Goal: Information Seeking & Learning: Learn about a topic

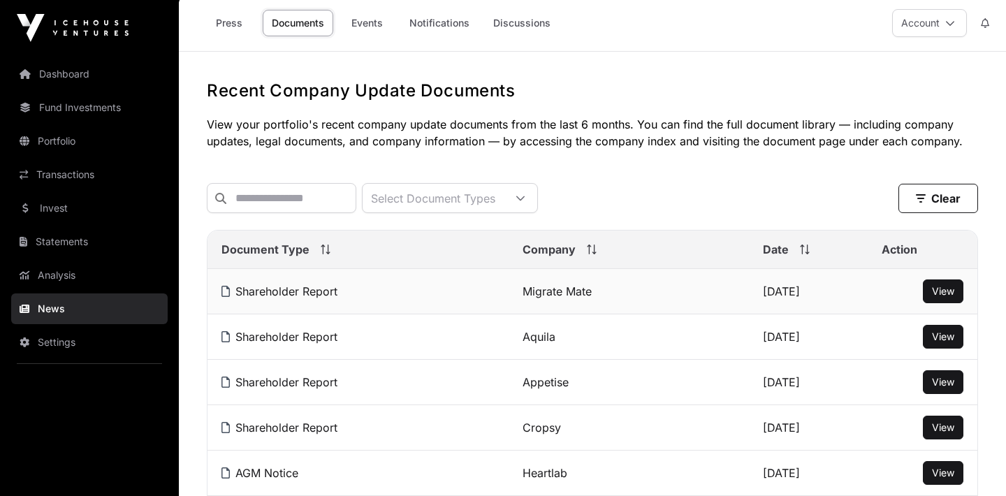
scroll to position [6, 0]
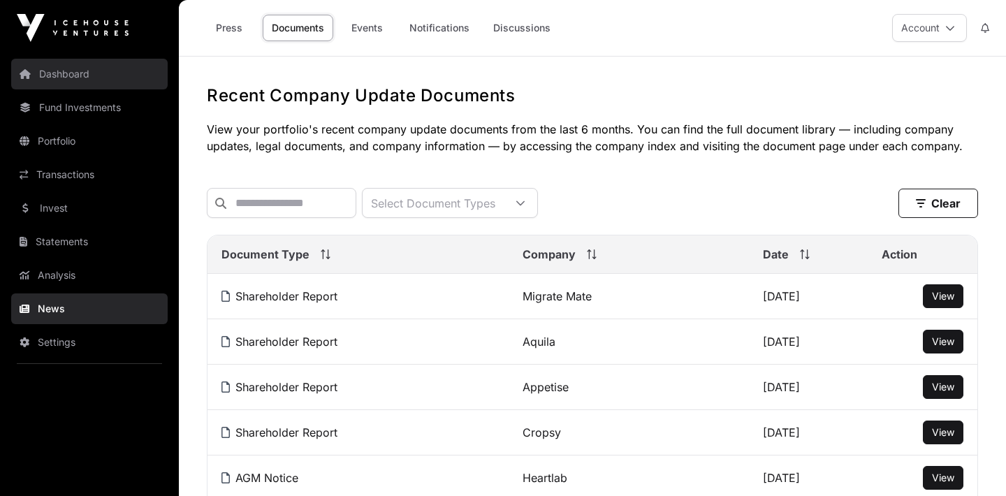
click at [96, 87] on link "Dashboard" at bounding box center [89, 74] width 157 height 31
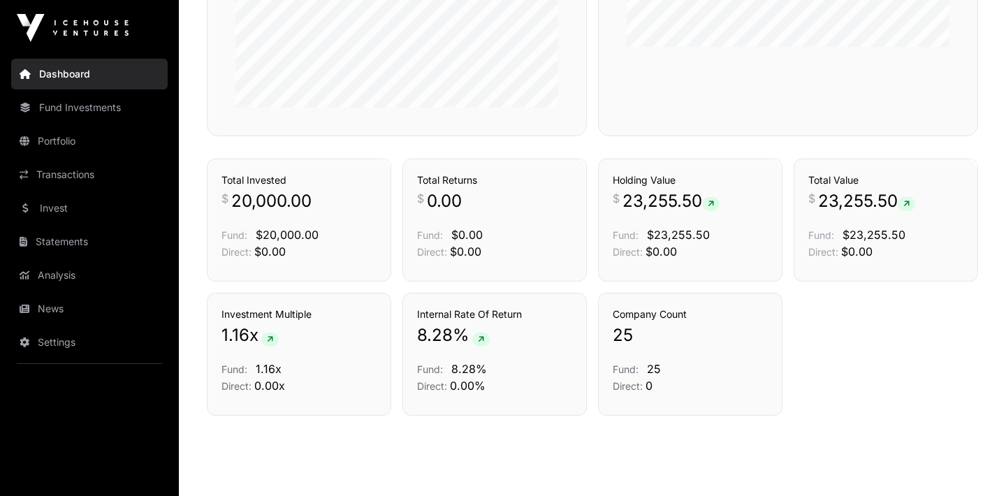
scroll to position [775, 0]
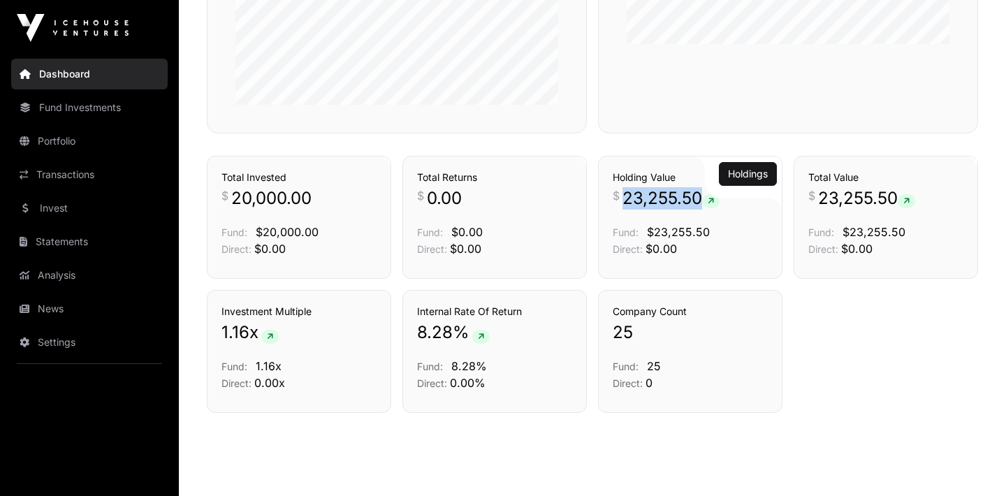
drag, startPoint x: 623, startPoint y: 198, endPoint x: 730, endPoint y: 203, distance: 107.0
click at [730, 203] on p "$ 23,255.50" at bounding box center [690, 198] width 155 height 22
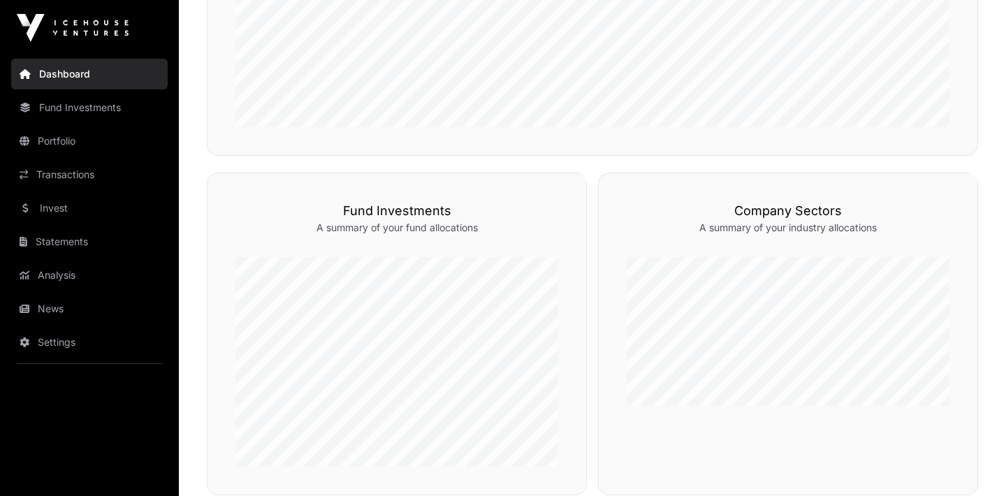
scroll to position [396, 0]
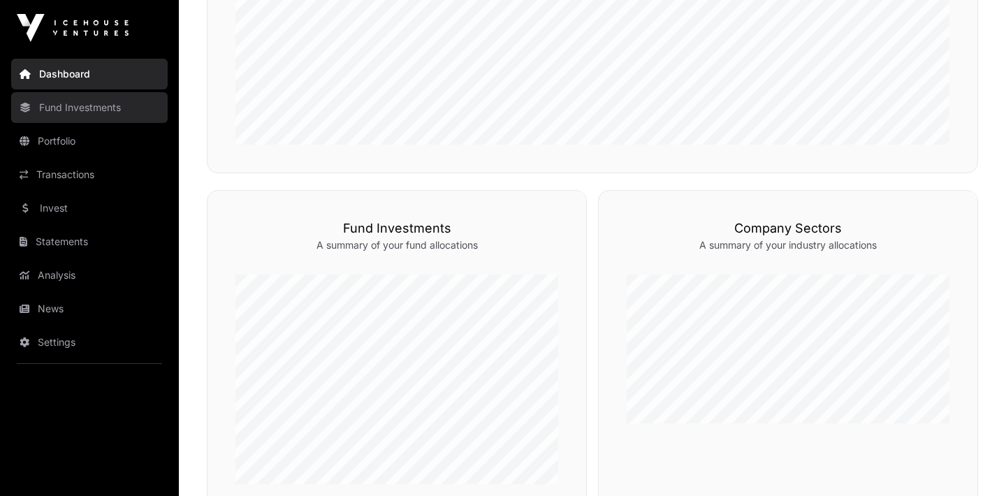
click at [83, 114] on link "Fund Investments" at bounding box center [89, 107] width 157 height 31
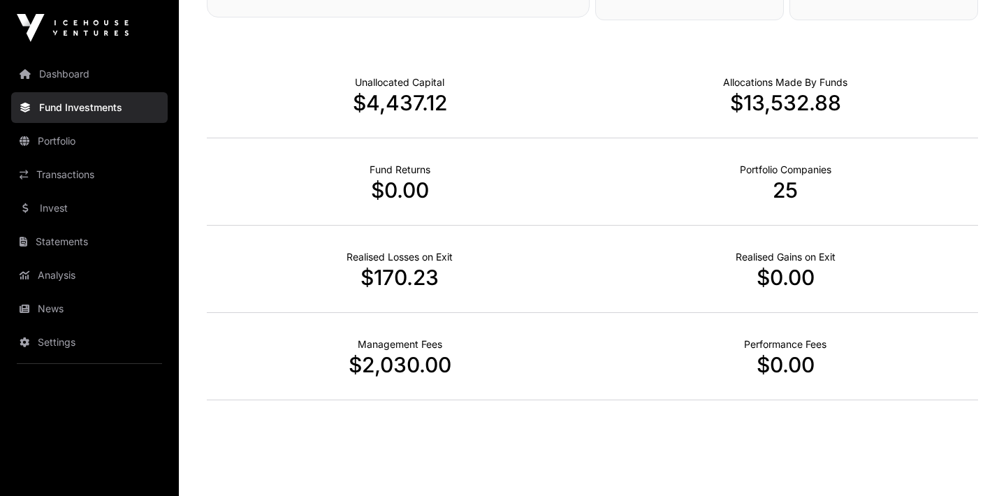
scroll to position [889, 0]
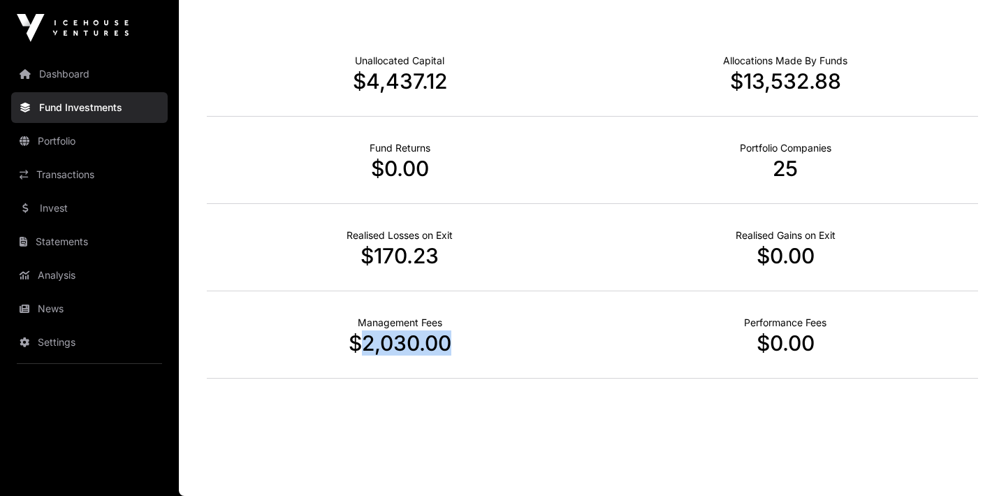
drag, startPoint x: 359, startPoint y: 345, endPoint x: 472, endPoint y: 345, distance: 113.2
click at [472, 345] on p "$2,030.00" at bounding box center [400, 343] width 386 height 25
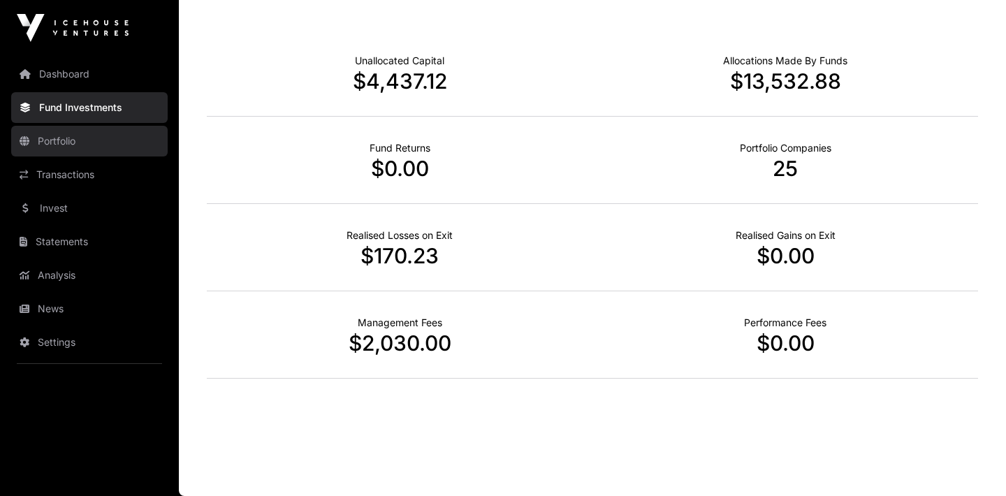
click at [119, 150] on link "Portfolio" at bounding box center [89, 141] width 157 height 31
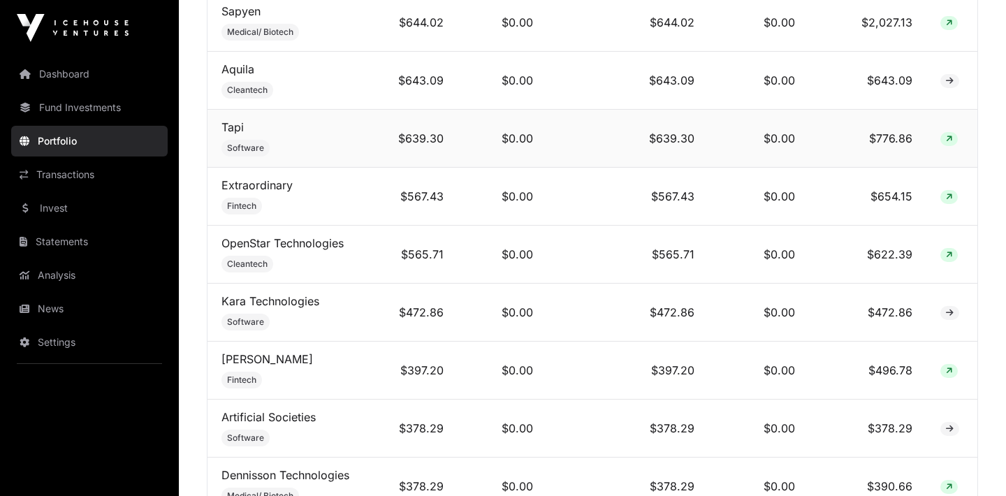
scroll to position [1216, 0]
click at [250, 355] on link "[PERSON_NAME]" at bounding box center [268, 358] width 92 height 14
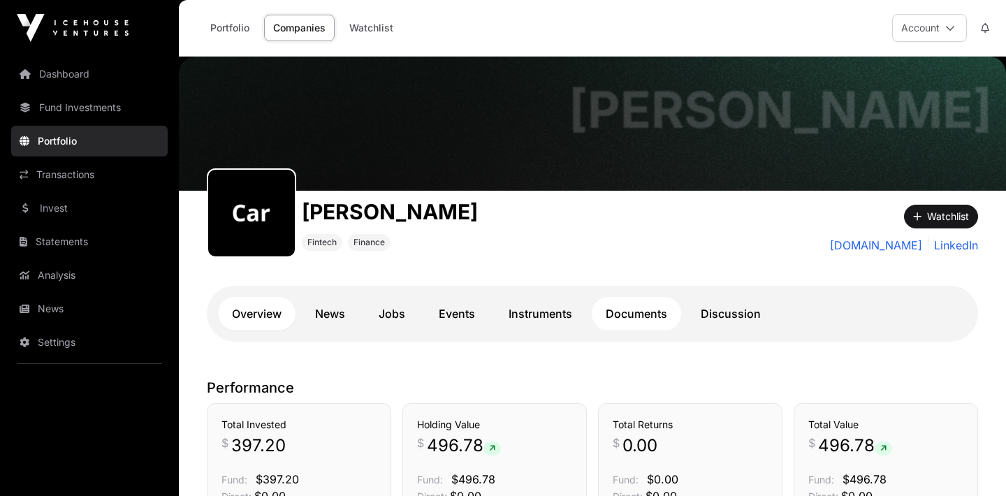
click at [646, 321] on link "Documents" at bounding box center [636, 314] width 89 height 34
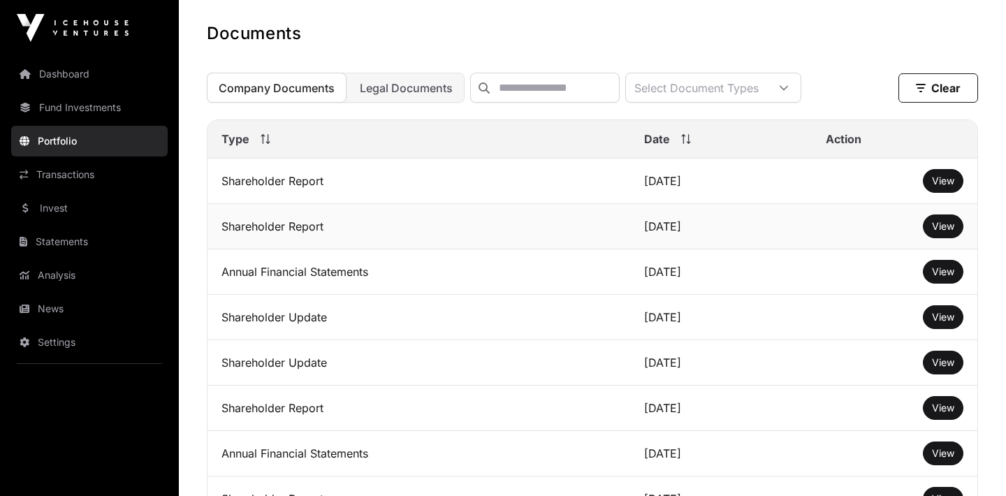
scroll to position [364, 0]
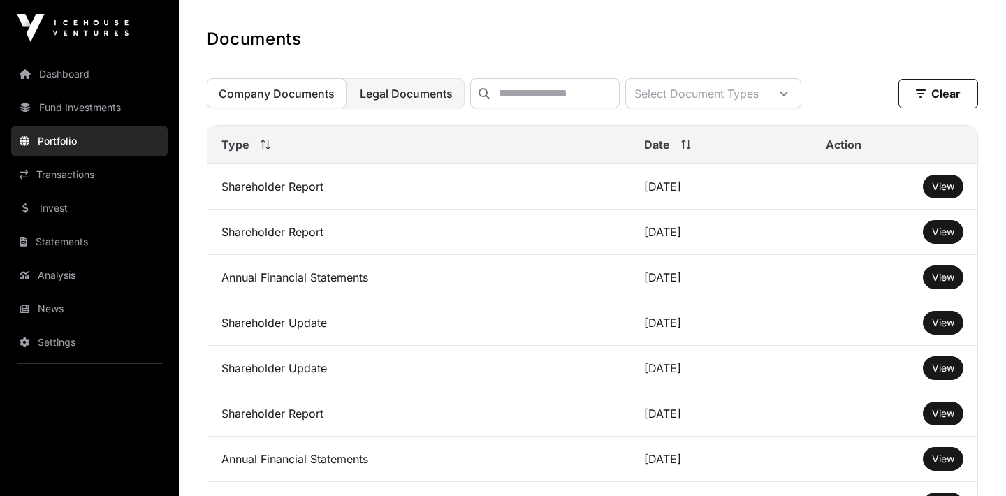
click at [421, 87] on span "Legal Documents" at bounding box center [406, 94] width 93 height 14
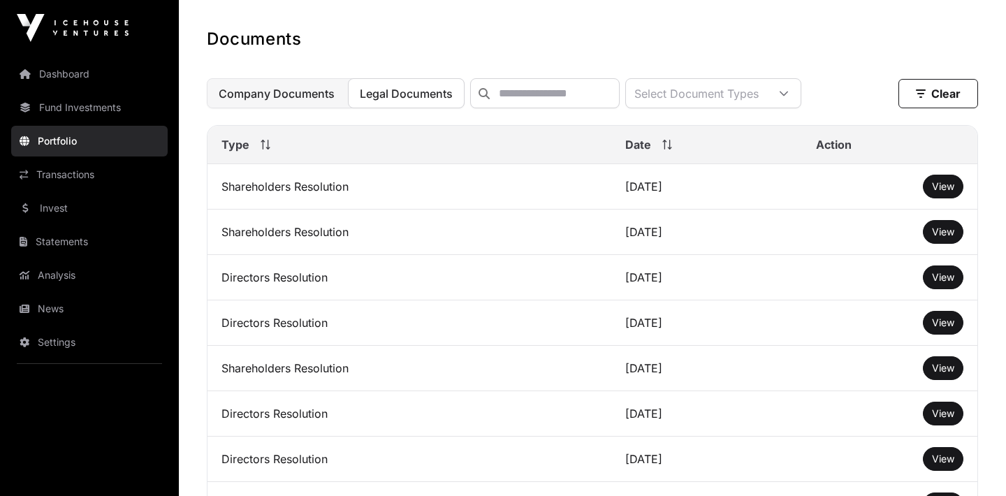
click at [314, 104] on button "Company Documents" at bounding box center [277, 93] width 140 height 30
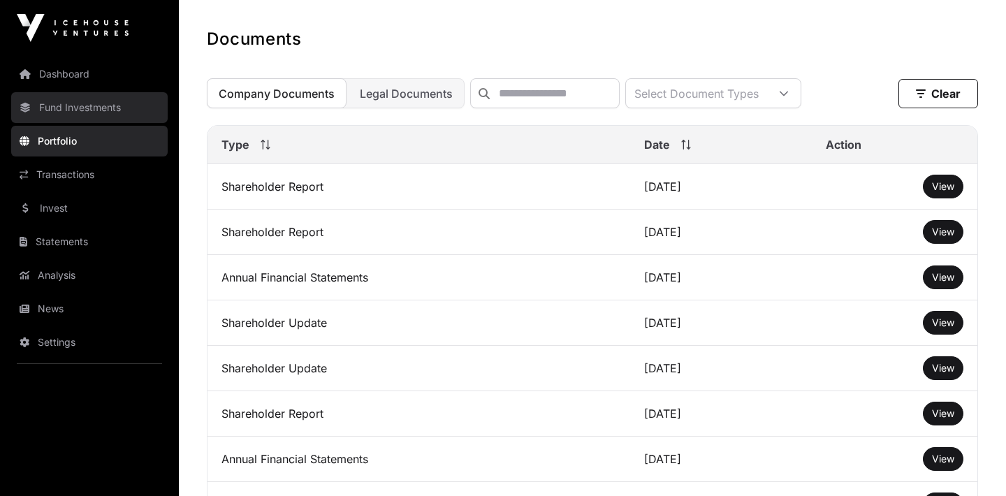
click at [110, 101] on link "Fund Investments" at bounding box center [89, 107] width 157 height 31
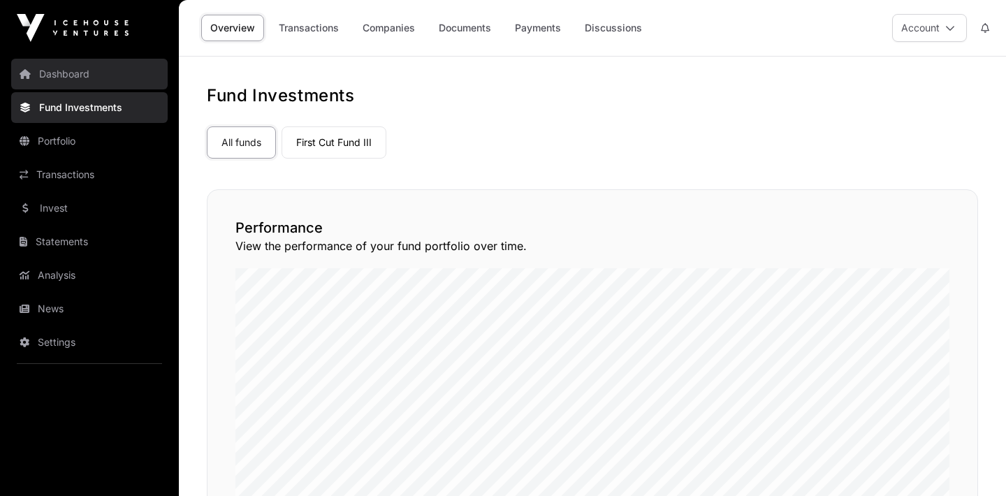
click at [112, 78] on link "Dashboard" at bounding box center [89, 74] width 157 height 31
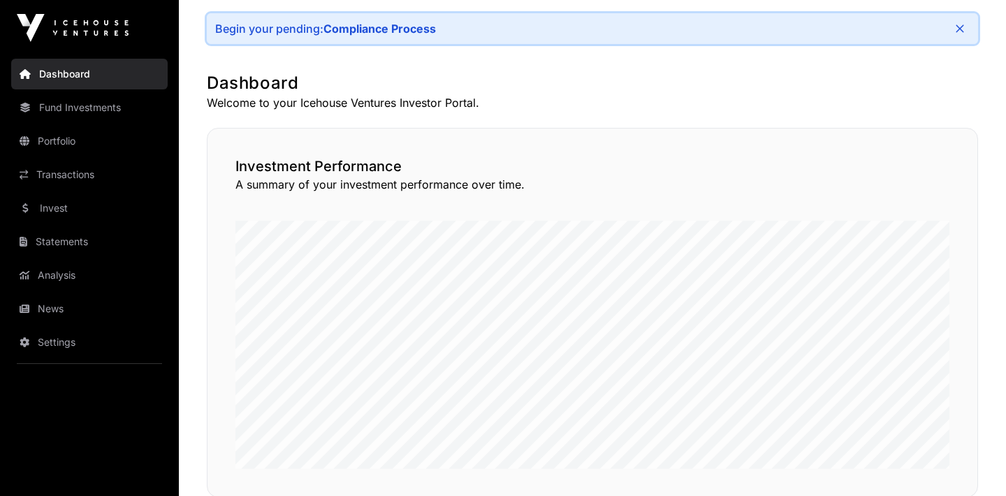
scroll to position [72, 0]
click at [138, 134] on link "Portfolio" at bounding box center [89, 141] width 157 height 31
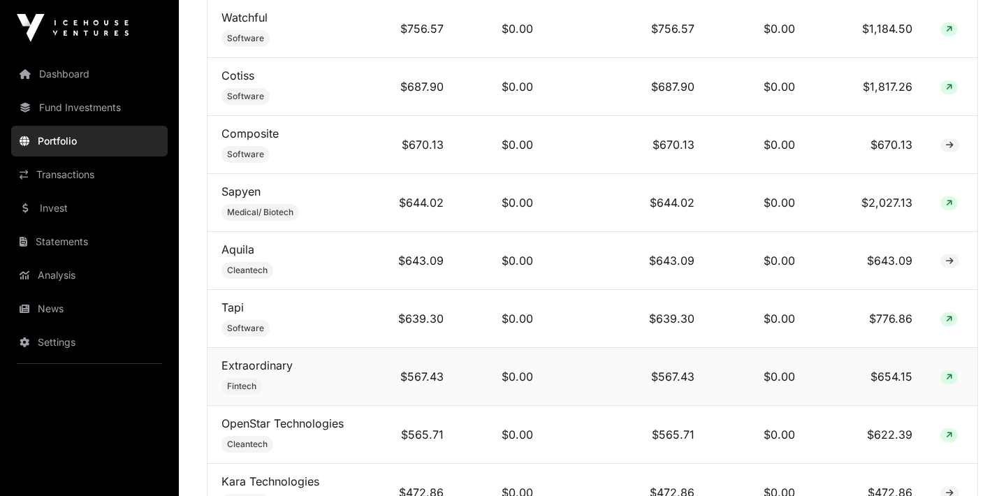
scroll to position [1064, 0]
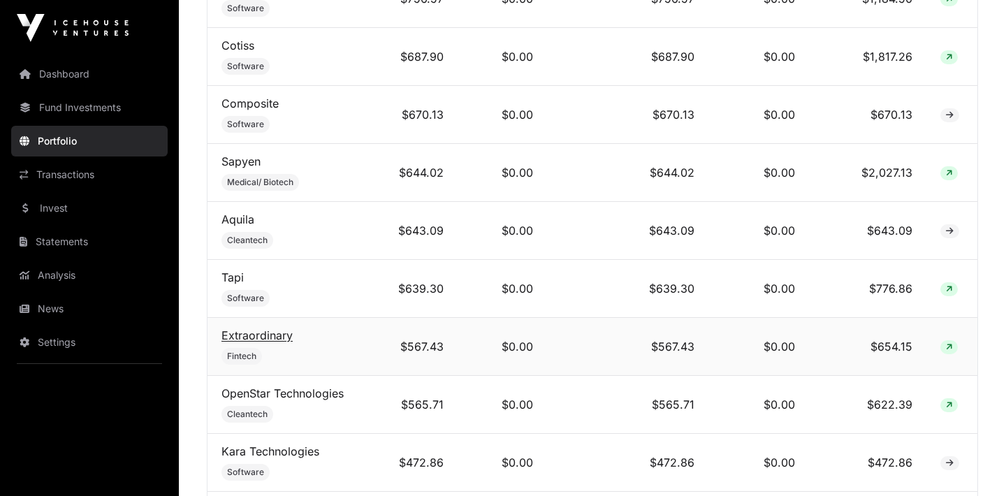
click at [289, 328] on link "Extraordinary" at bounding box center [257, 335] width 71 height 14
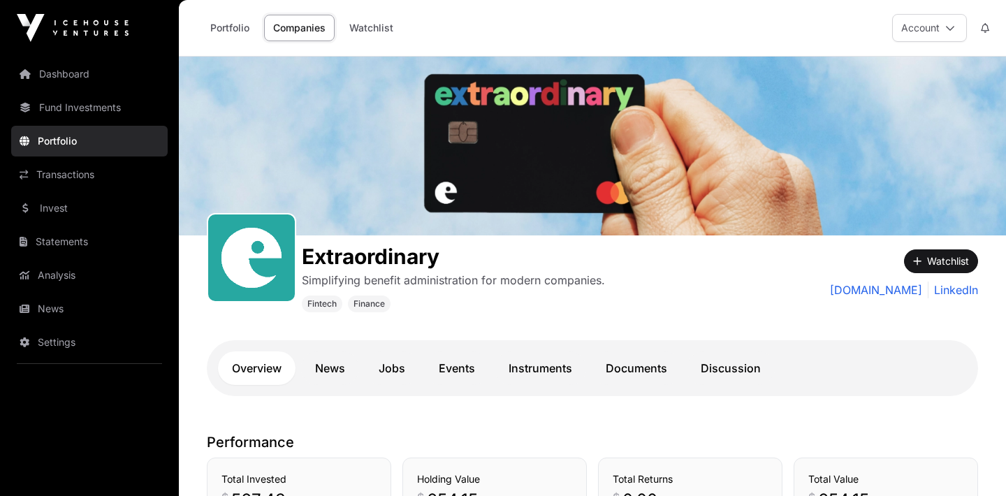
scroll to position [198, 0]
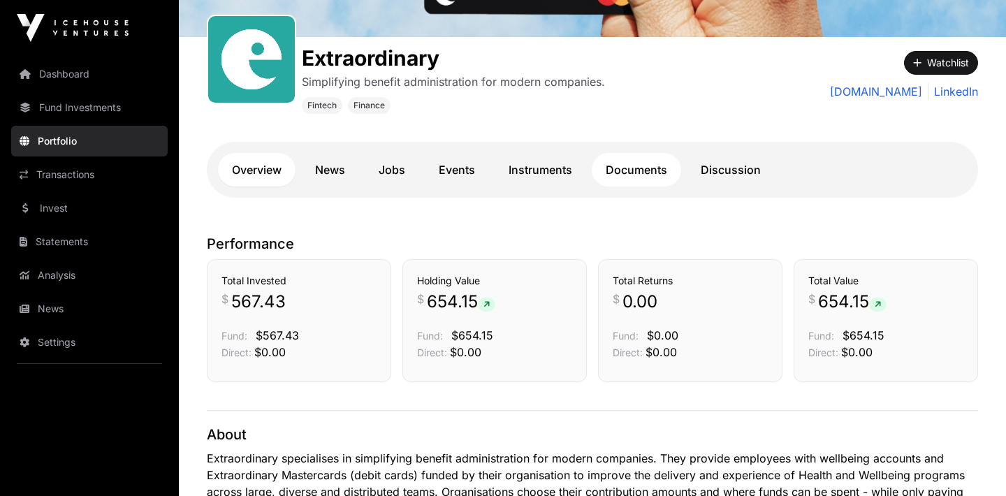
click at [644, 184] on link "Documents" at bounding box center [636, 170] width 89 height 34
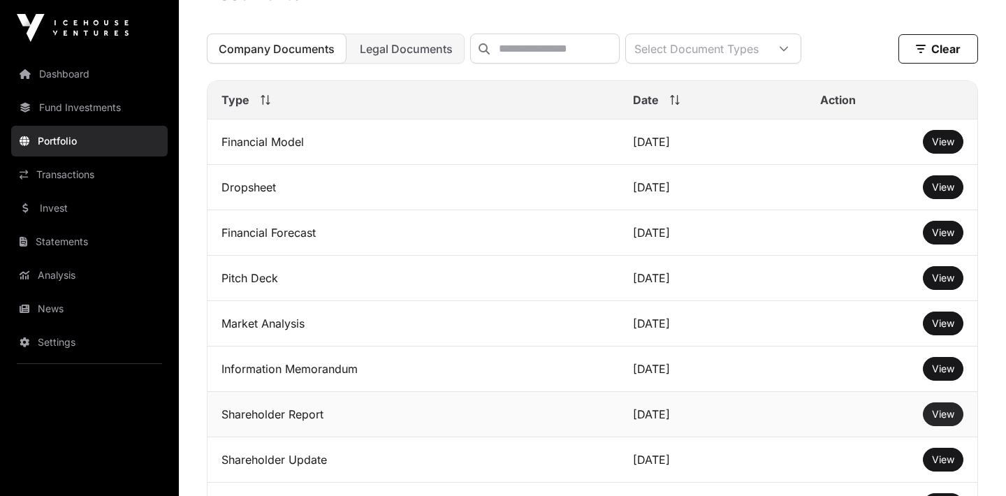
scroll to position [469, 0]
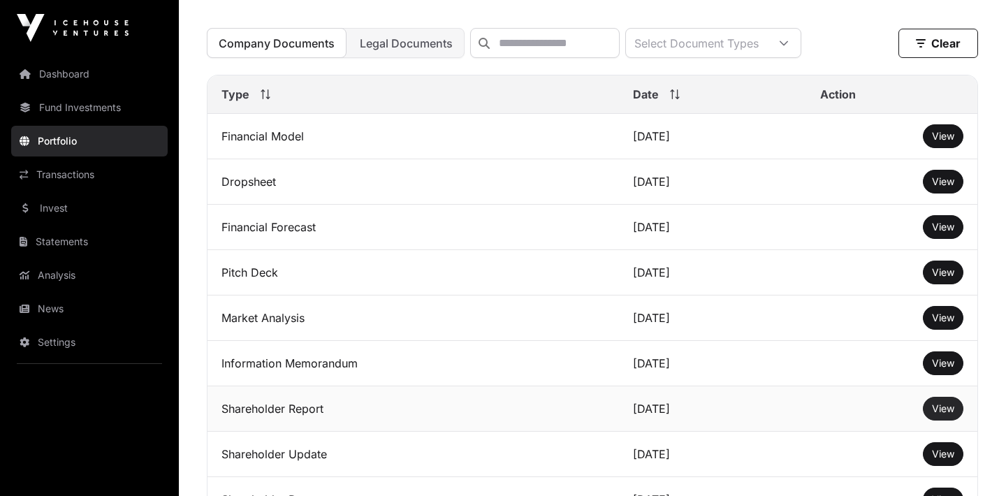
click at [943, 408] on span "View" at bounding box center [943, 409] width 22 height 12
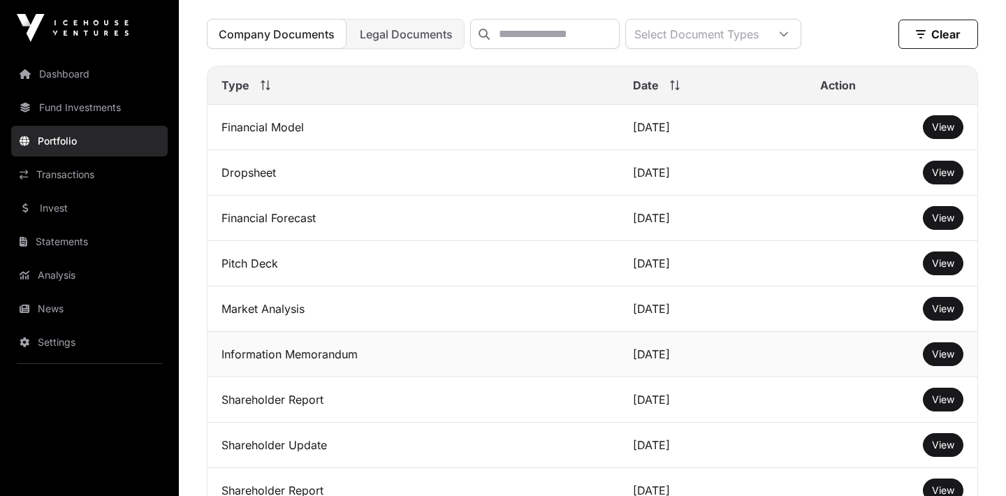
scroll to position [479, 0]
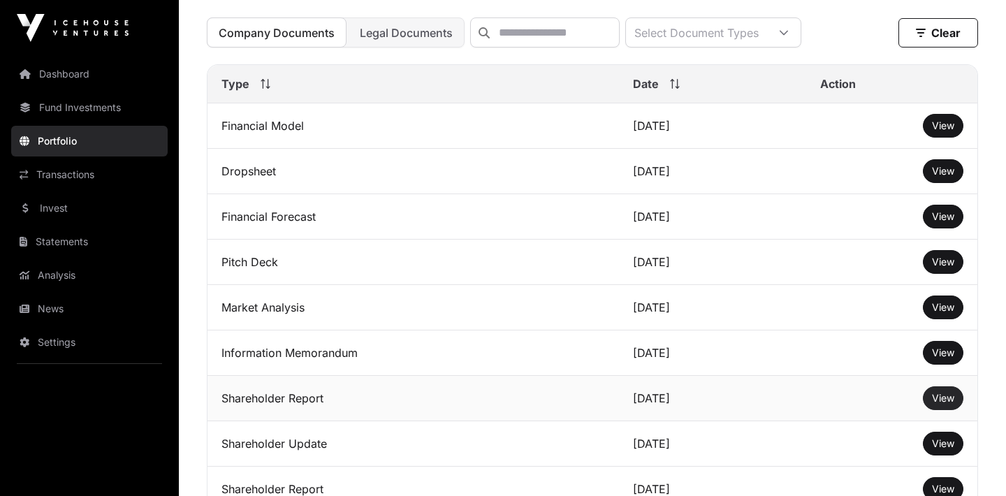
click at [946, 405] on link "View" at bounding box center [943, 398] width 22 height 14
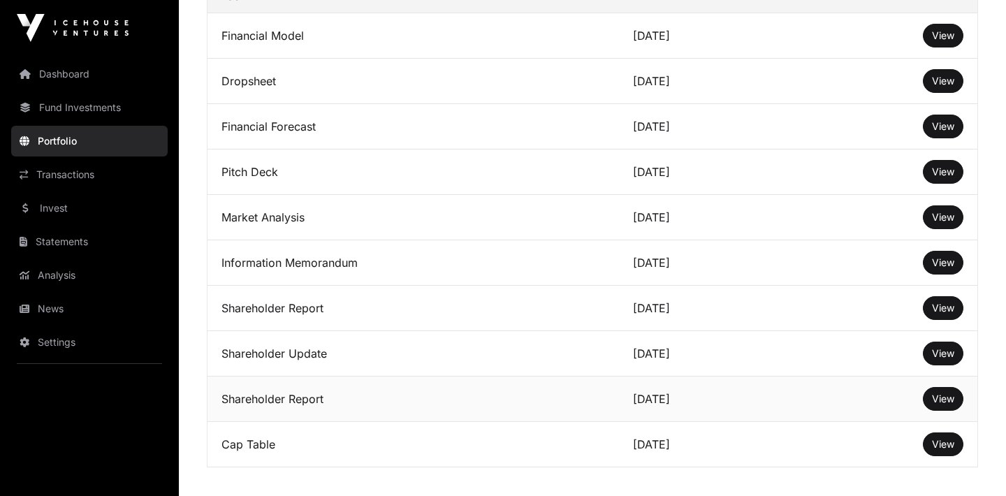
scroll to position [590, 0]
